Goal: Task Accomplishment & Management: Complete application form

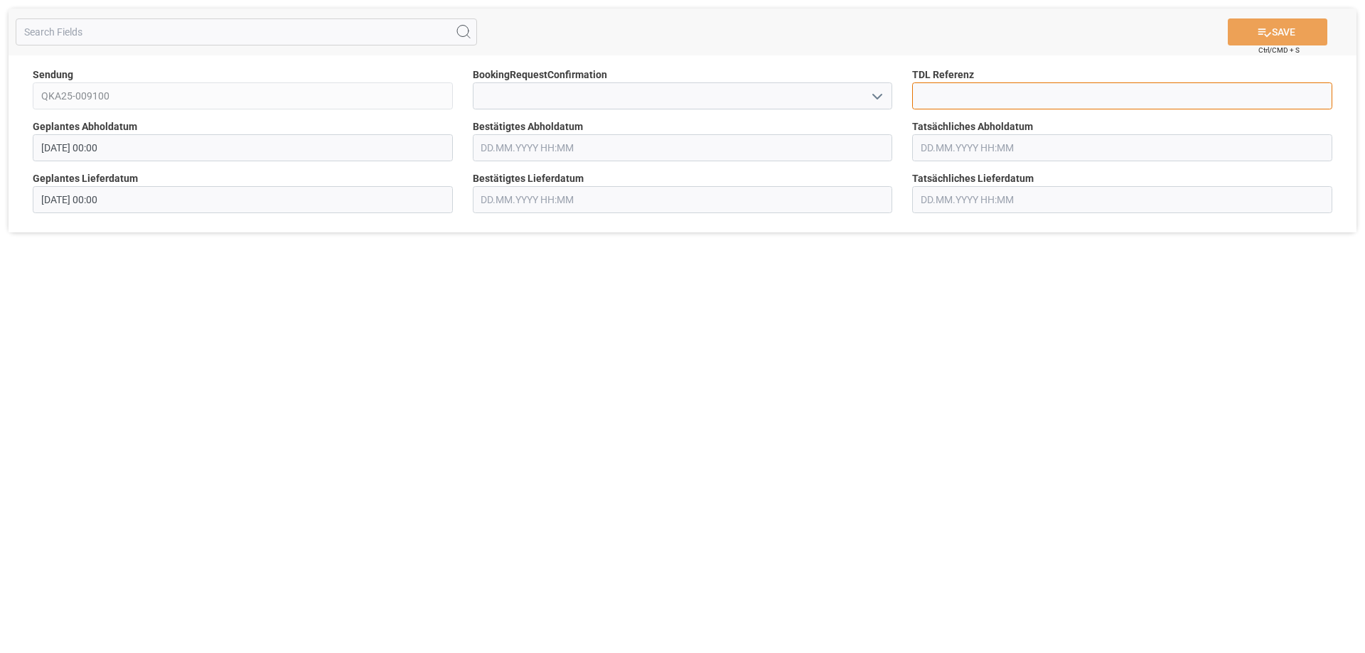
click at [968, 99] on input at bounding box center [1122, 95] width 420 height 27
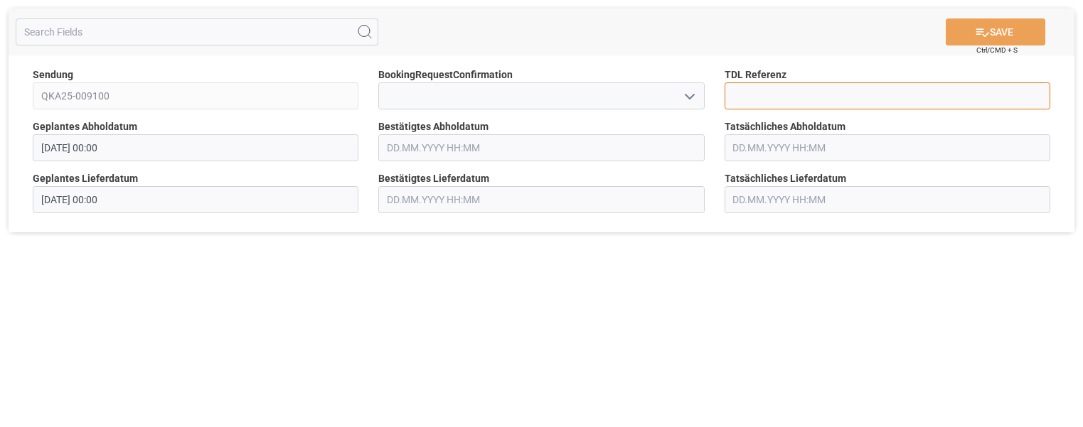
click at [741, 99] on input at bounding box center [887, 95] width 326 height 27
click at [780, 96] on input "36226" at bounding box center [887, 95] width 326 height 27
type input "36223"
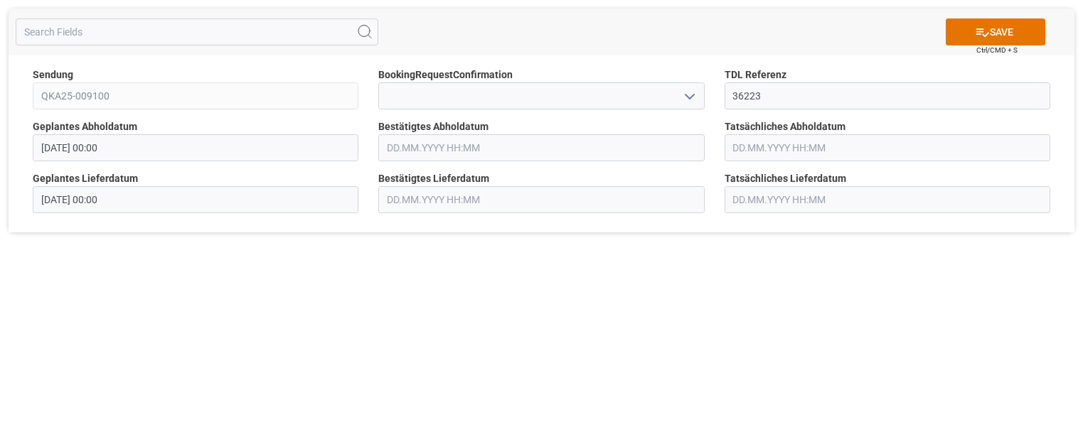
click at [424, 145] on input "text" at bounding box center [541, 147] width 326 height 27
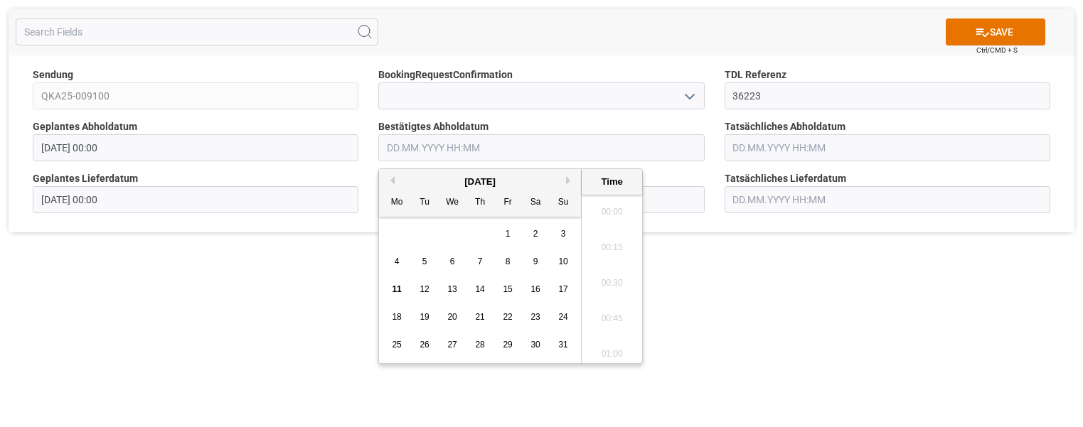
scroll to position [2137, 0]
click at [453, 319] on span "20" at bounding box center [451, 317] width 9 height 10
type input "[DATE] 00:00"
click at [138, 323] on div "SAVE Ctrl/CMD + S Sendung QKA25-009100 BookingRequestConfirmation TDL Referenz …" at bounding box center [541, 213] width 1083 height 427
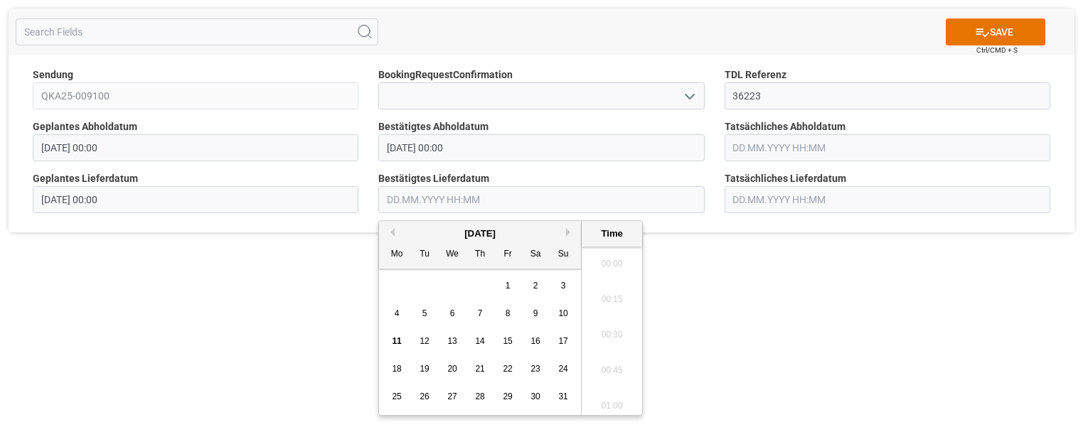
click at [408, 198] on input "text" at bounding box center [541, 199] width 326 height 27
click at [460, 375] on div "20" at bounding box center [453, 369] width 18 height 17
click at [607, 326] on li "11:00" at bounding box center [611, 331] width 60 height 36
type input "[DATE] 11:00"
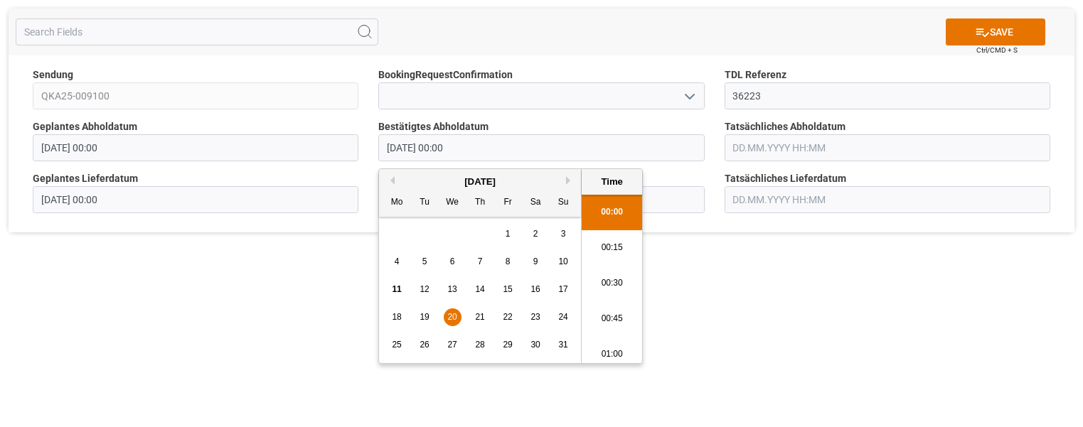
click at [409, 149] on input "[DATE] 00:00" at bounding box center [541, 147] width 326 height 27
click at [395, 313] on span "18" at bounding box center [396, 317] width 9 height 10
click at [609, 352] on li "09:30" at bounding box center [611, 355] width 60 height 36
type input "[DATE] 09:30"
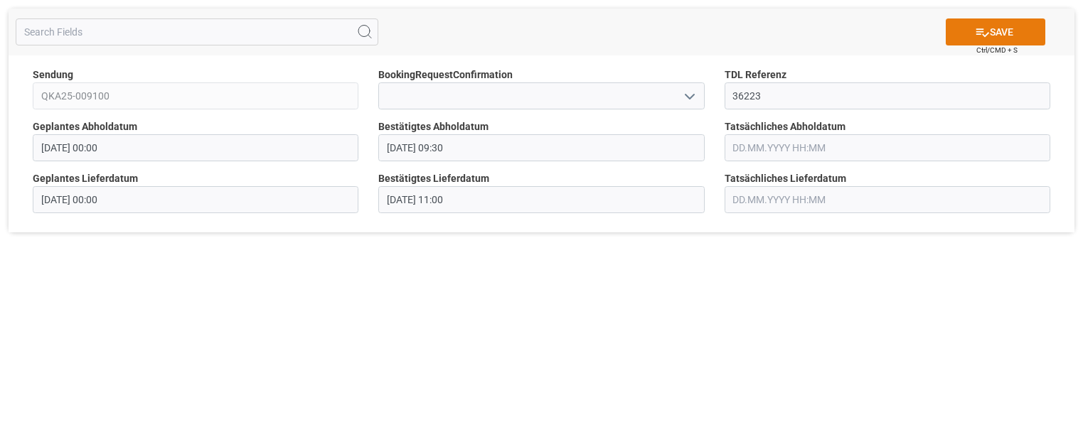
click at [1011, 28] on button "SAVE" at bounding box center [995, 31] width 100 height 27
drag, startPoint x: 493, startPoint y: 283, endPoint x: 787, endPoint y: 177, distance: 312.7
click at [493, 283] on div "SAVE Ctrl/CMD + S Sendung QKA25-009100 BookingRequestConfirmation TDL Referenz …" at bounding box center [541, 213] width 1083 height 427
